Goal: Task Accomplishment & Management: Manage account settings

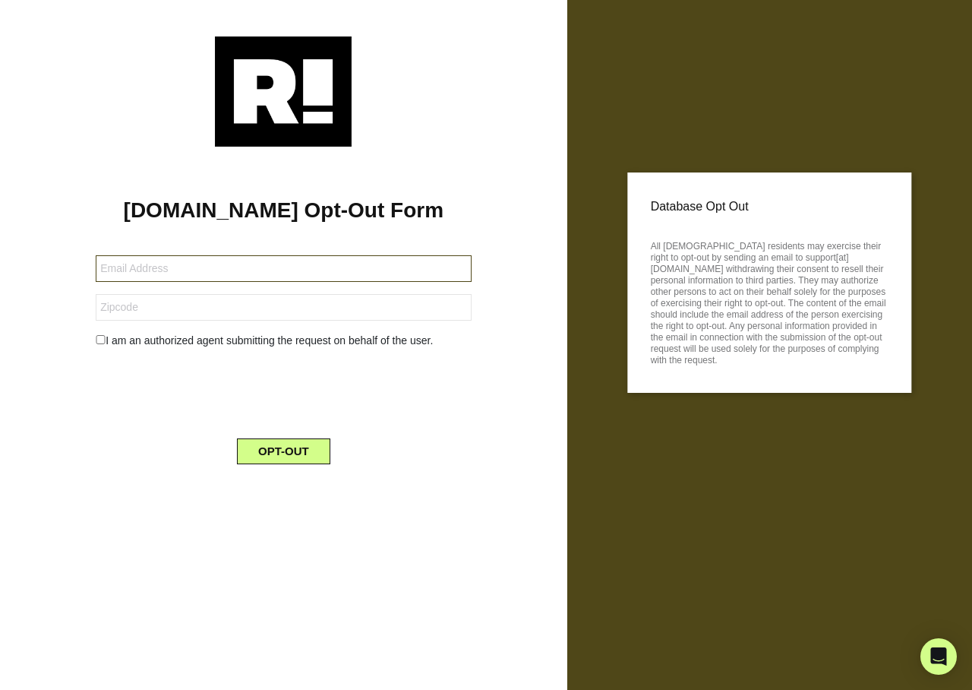
type input "[EMAIL_ADDRESS][DOMAIN_NAME]"
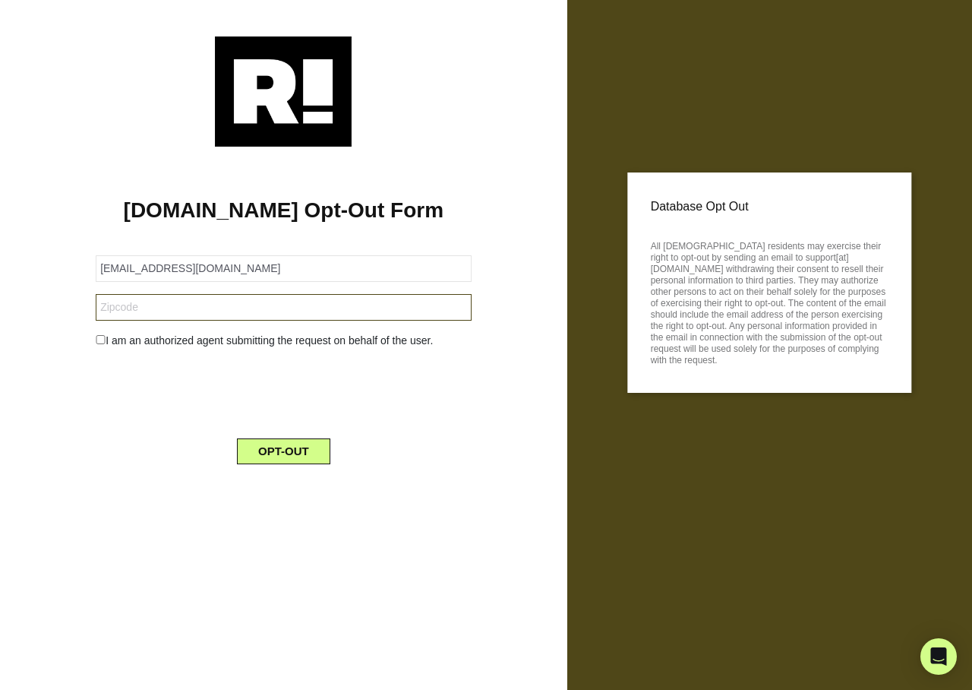
type input "79606"
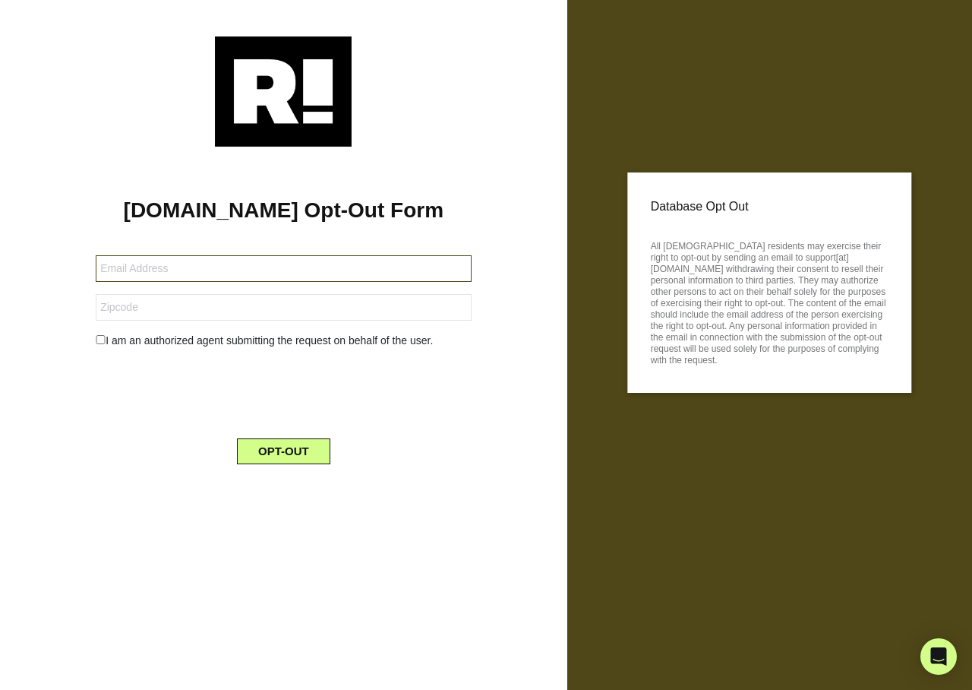
type input "[EMAIL_ADDRESS][DOMAIN_NAME]"
type input "38134"
